Goal: Check status

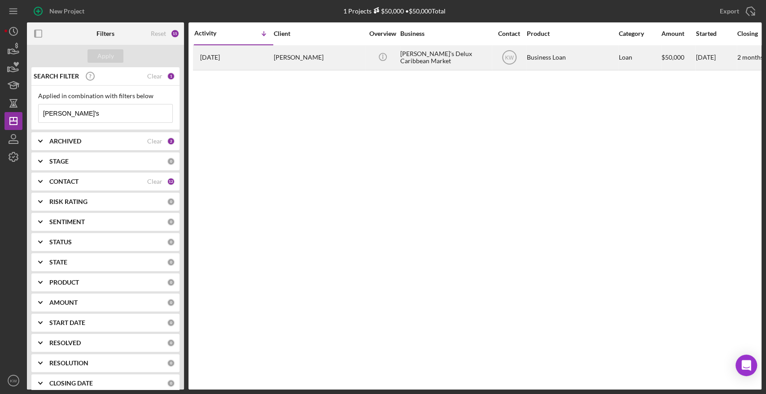
click at [421, 67] on div "Dee's Delux Caribbean Market" at bounding box center [445, 58] width 90 height 24
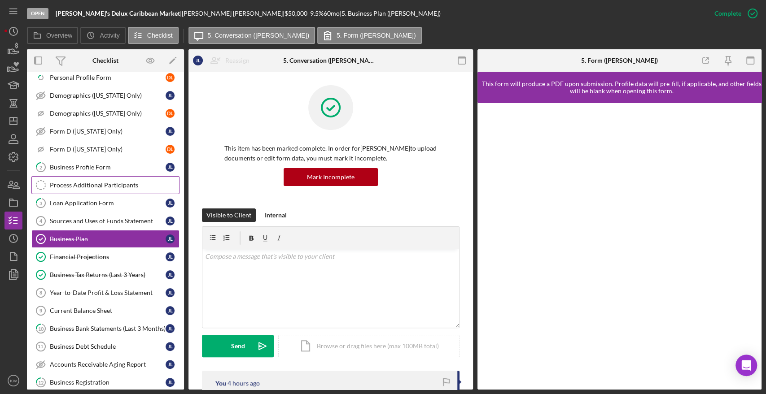
scroll to position [88, 0]
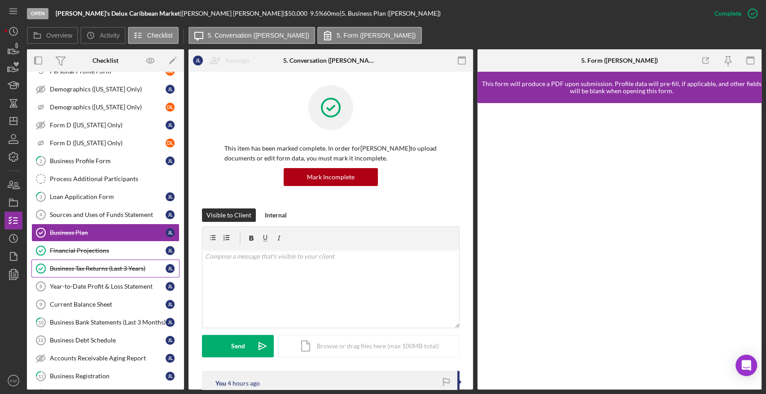
click at [72, 266] on div "Business Tax Returns (Last 3 Years)" at bounding box center [108, 268] width 116 height 7
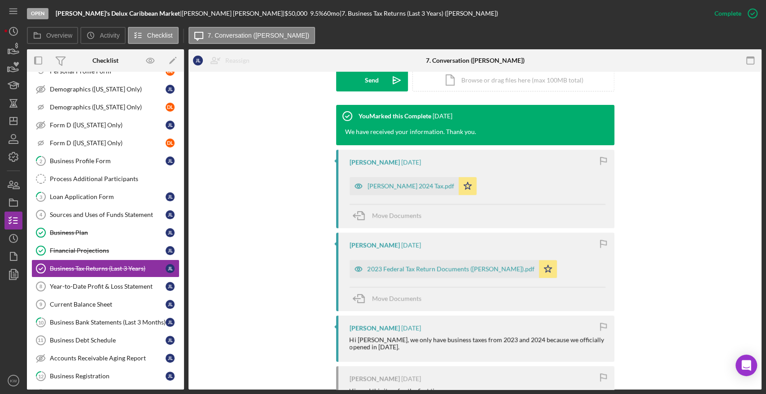
scroll to position [299, 0]
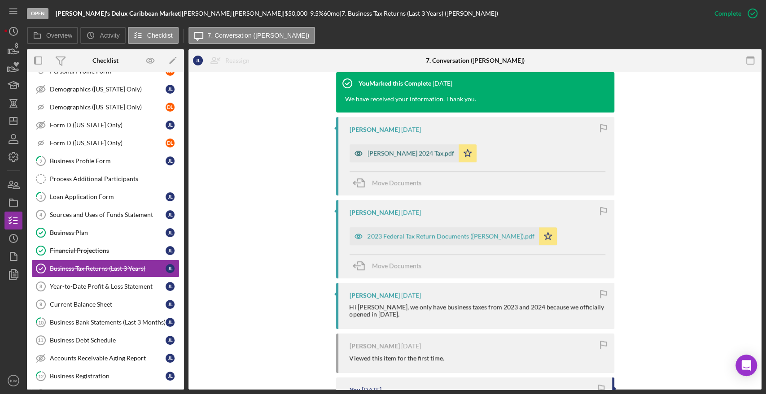
click at [400, 160] on div "[PERSON_NAME] 2024 Tax.pdf" at bounding box center [403, 153] width 109 height 18
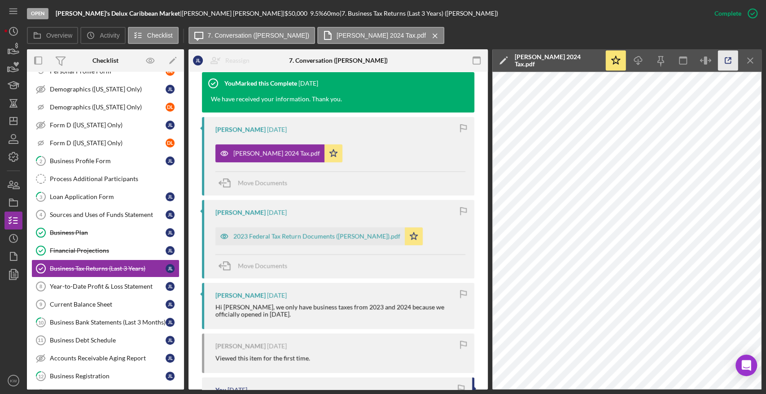
click at [728, 61] on icon "button" at bounding box center [728, 61] width 20 height 20
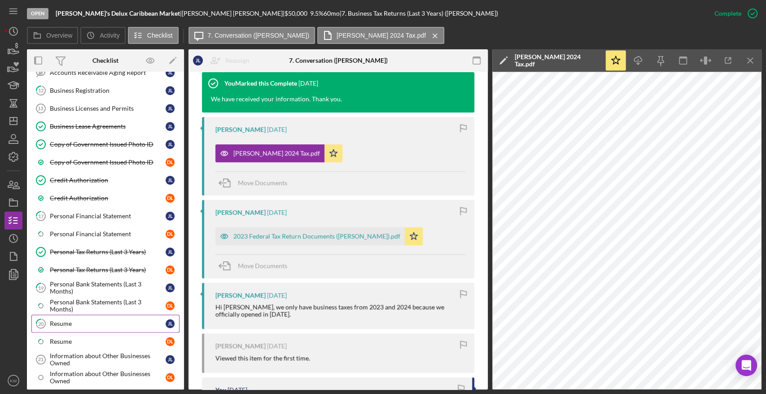
scroll to position [362, 0]
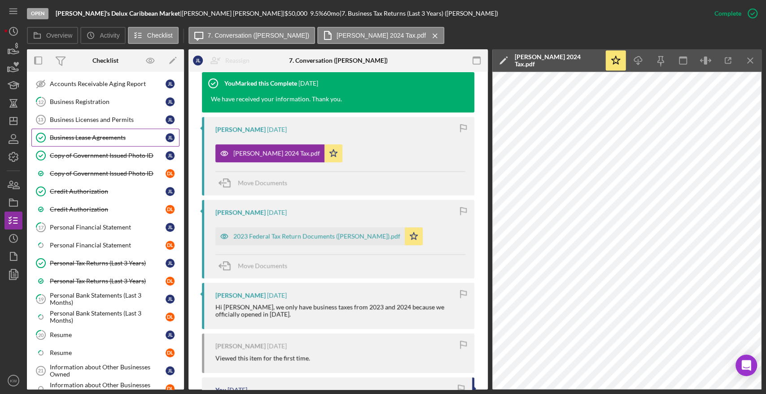
click at [97, 134] on div "Business Lease Agreements" at bounding box center [108, 137] width 116 height 7
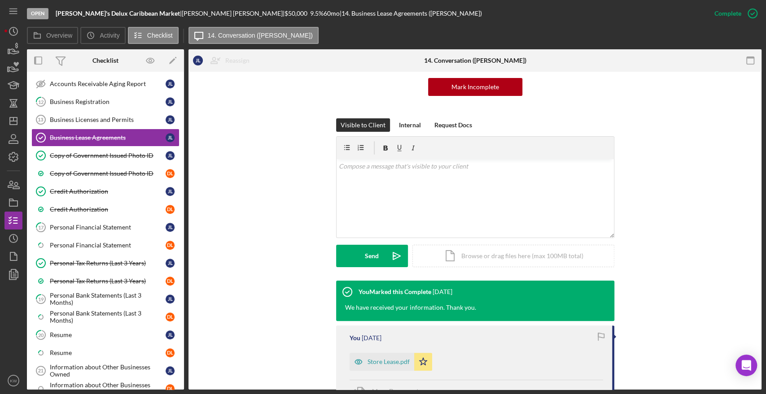
scroll to position [215, 0]
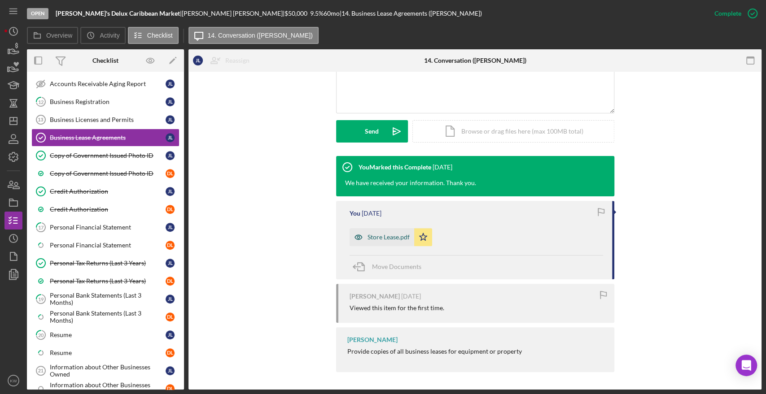
click at [384, 238] on div "Store Lease.pdf" at bounding box center [388, 237] width 42 height 7
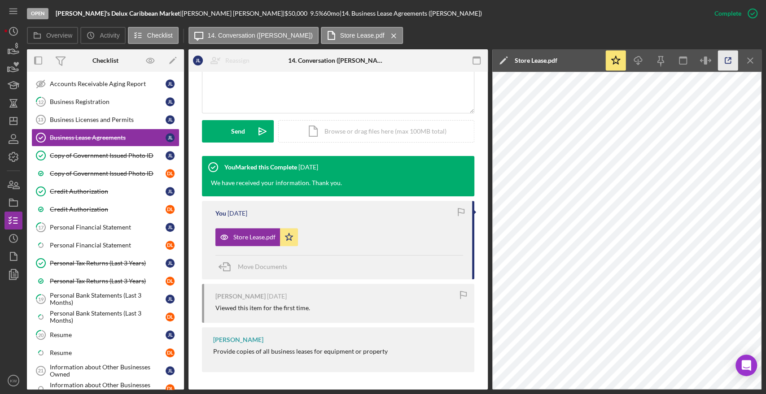
click at [725, 60] on icon "button" at bounding box center [728, 61] width 20 height 20
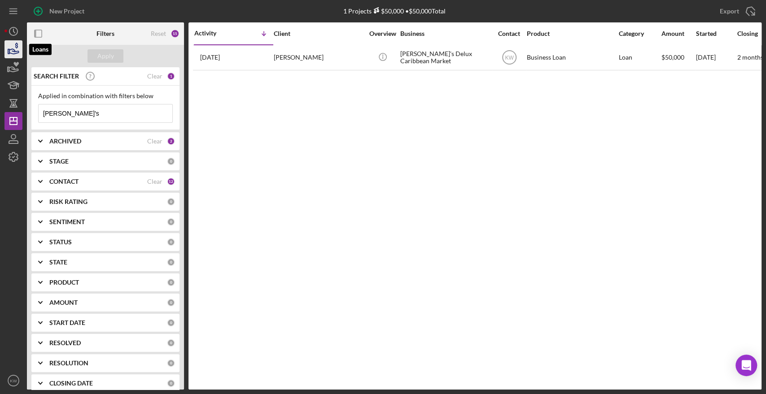
click at [11, 53] on icon "button" at bounding box center [13, 51] width 9 height 5
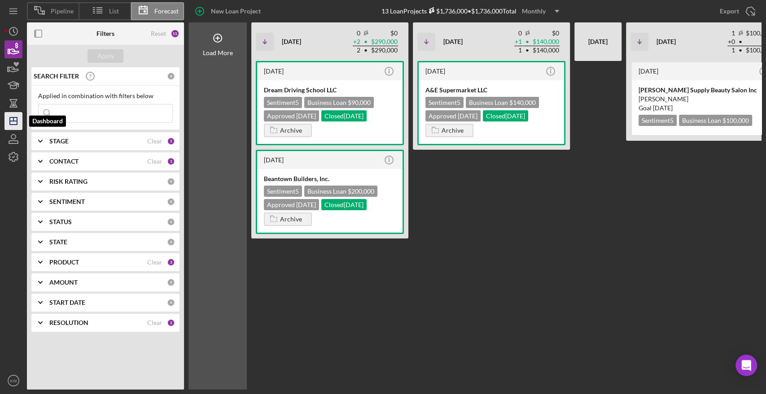
click at [11, 118] on polygon "button" at bounding box center [13, 121] width 7 height 7
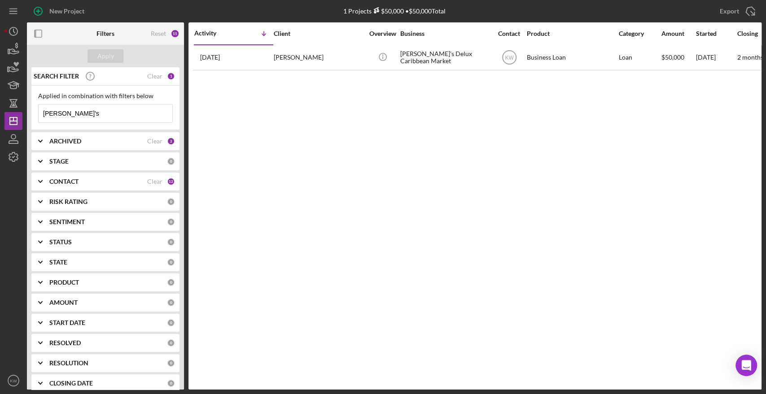
click at [74, 113] on input "dee's" at bounding box center [106, 114] width 134 height 18
drag, startPoint x: 73, startPoint y: 113, endPoint x: 31, endPoint y: 112, distance: 42.2
click at [31, 112] on div "SEARCH FILTER Clear 1 Applied in combination with filters below dee's Icon/Menu…" at bounding box center [105, 228] width 157 height 323
click at [115, 52] on button "Apply" at bounding box center [105, 55] width 36 height 13
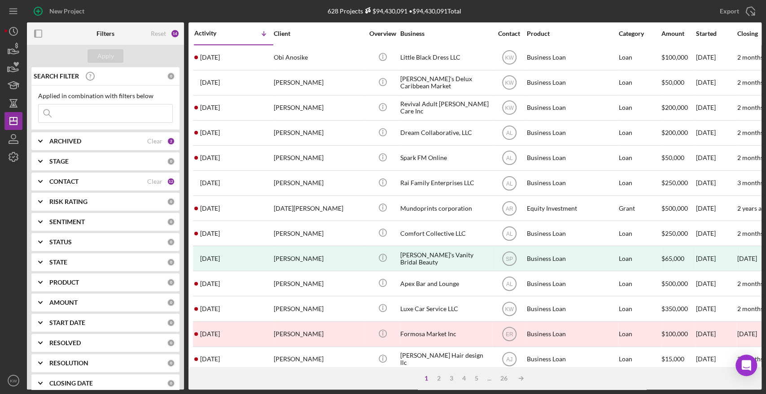
click at [89, 108] on input at bounding box center [106, 114] width 134 height 18
paste input "Faucher"
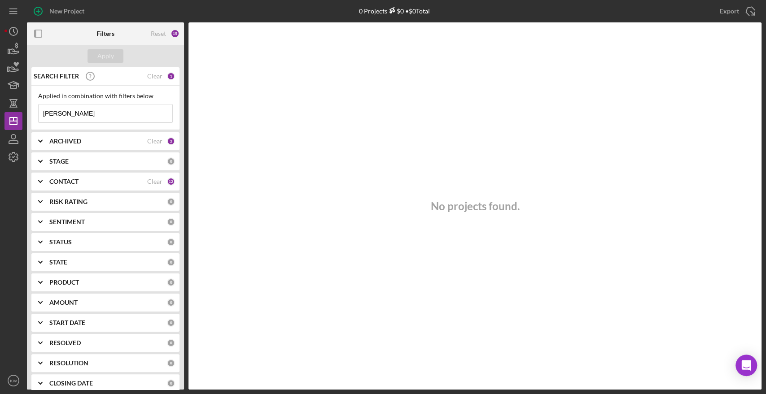
click at [90, 108] on input "Faucher" at bounding box center [106, 114] width 134 height 18
drag, startPoint x: 90, startPoint y: 108, endPoint x: 21, endPoint y: 112, distance: 69.2
click at [21, 112] on div "New Project 0 Projects $0 • $0 Total dee's Export Icon/Export Filters Reset 15 …" at bounding box center [382, 195] width 757 height 390
type input "courtney"
